Goal: Task Accomplishment & Management: Use online tool/utility

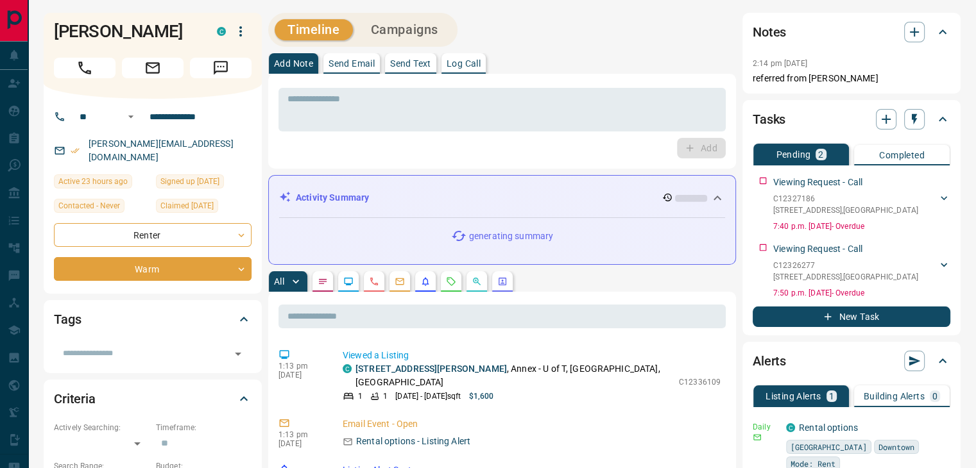
click at [452, 286] on icon "Requests" at bounding box center [451, 281] width 8 height 8
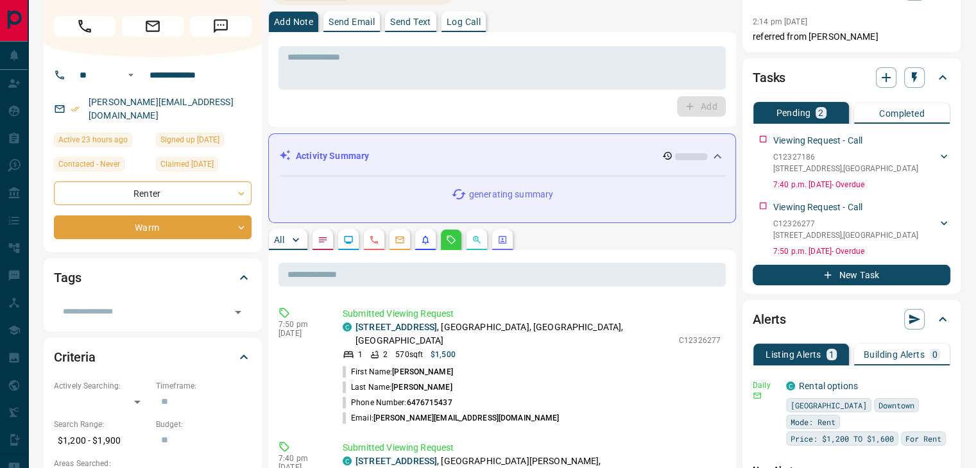
scroll to position [64, 0]
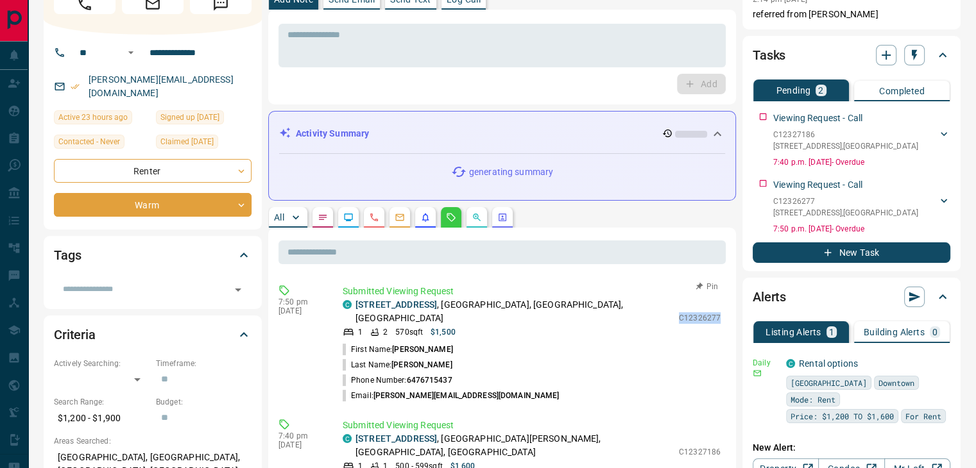
drag, startPoint x: 679, startPoint y: 312, endPoint x: 725, endPoint y: 311, distance: 45.6
click at [725, 311] on div "Submitted Viewing Request C [STREET_ADDRESS] 1 2 570 sqft $1,500 C12326277 Firs…" at bounding box center [534, 344] width 383 height 119
copy p "C12326277"
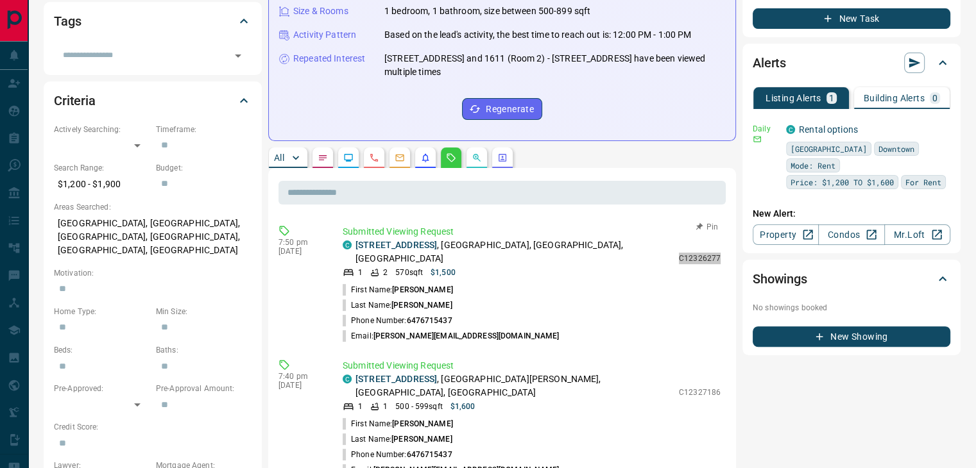
scroll to position [321, 0]
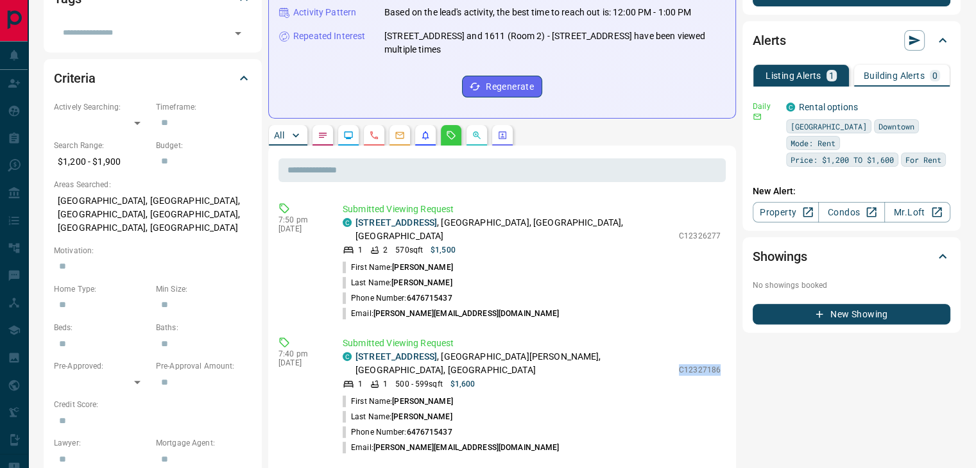
drag, startPoint x: 681, startPoint y: 334, endPoint x: 728, endPoint y: 332, distance: 46.9
copy p "C12327186"
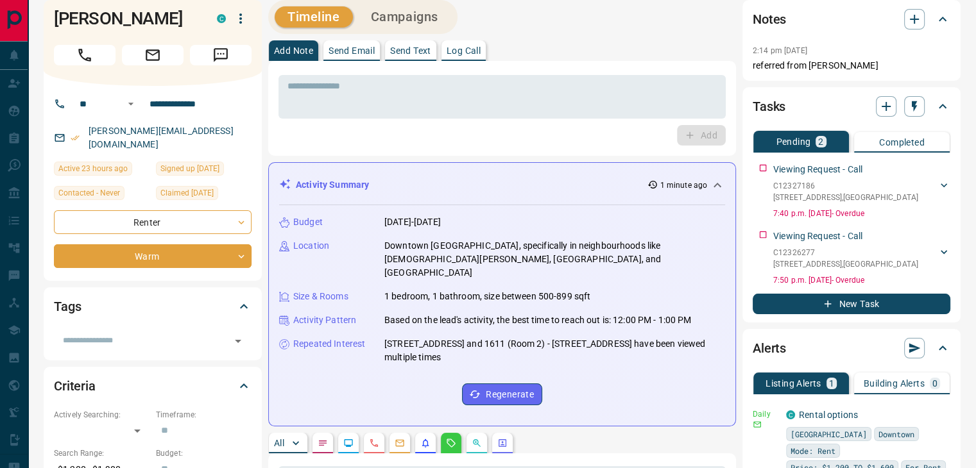
scroll to position [0, 0]
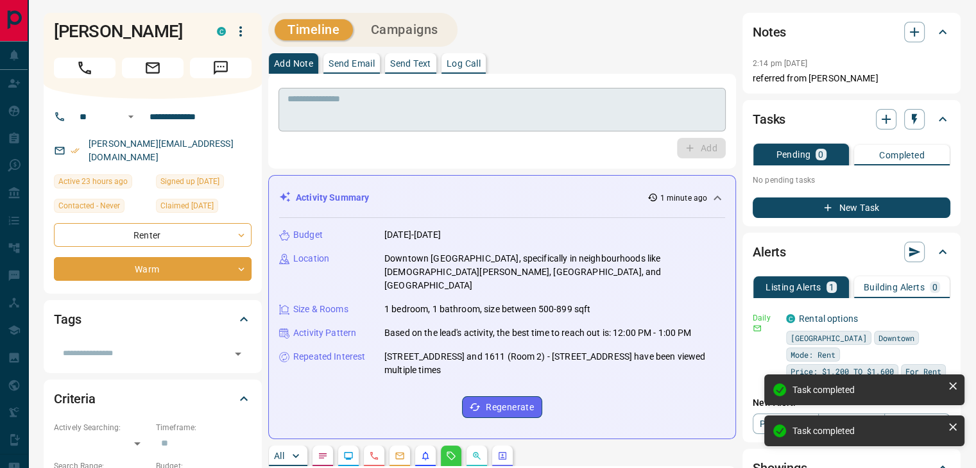
click at [577, 113] on textarea at bounding box center [501, 110] width 429 height 33
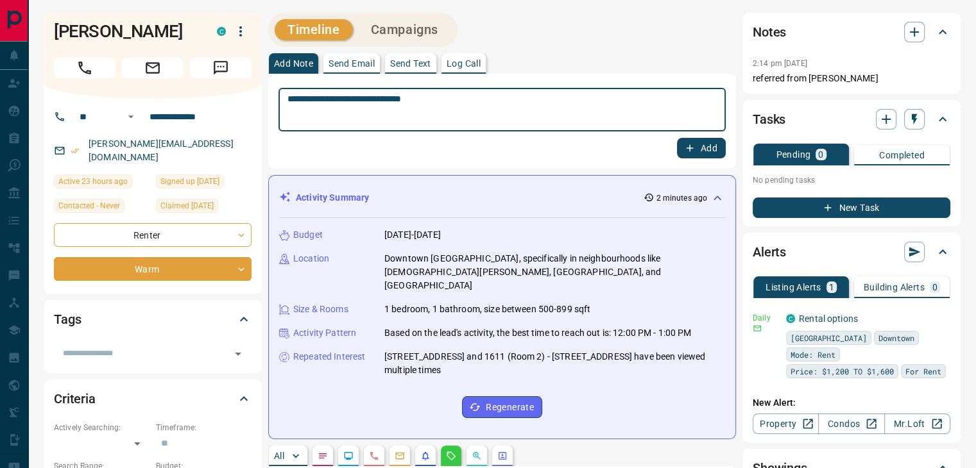
type textarea "**********"
click at [699, 152] on button "Add" at bounding box center [701, 148] width 49 height 21
